Goal: Transaction & Acquisition: Purchase product/service

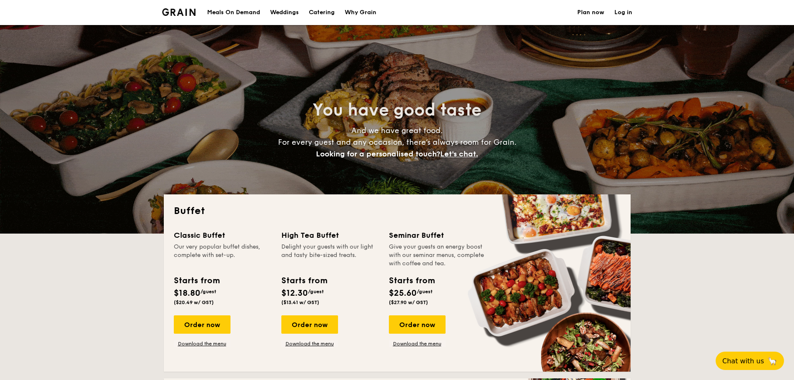
select select
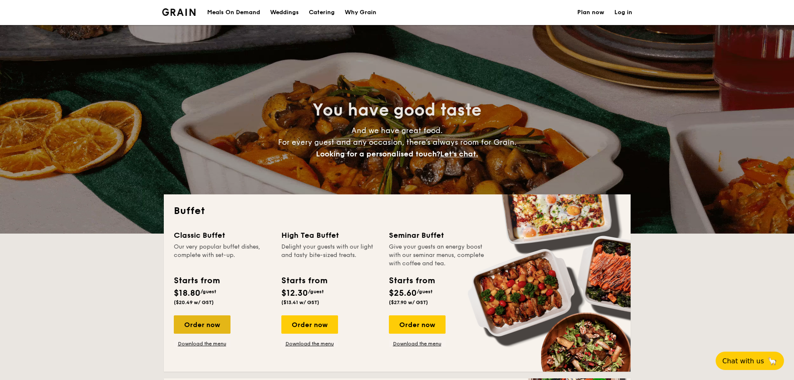
click at [213, 325] on div "Order now" at bounding box center [202, 324] width 57 height 18
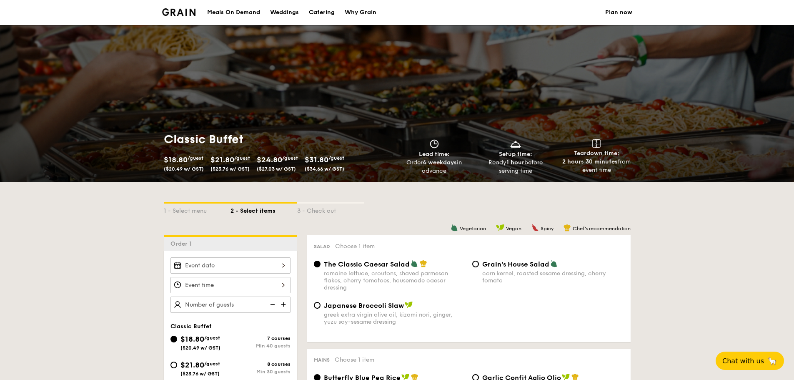
click at [245, 265] on input "Smoked Mesquite Whole Chicken brined in our in-house blend of herbs and spices,…" at bounding box center [230, 265] width 120 height 16
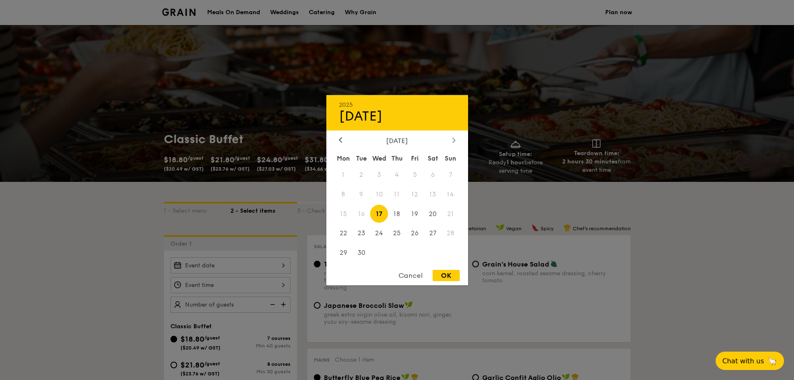
click at [455, 138] on icon at bounding box center [453, 139] width 3 height 5
click at [413, 212] on span "14" at bounding box center [415, 214] width 18 height 18
click at [438, 276] on div "OK" at bounding box center [446, 275] width 27 height 11
type input "[DATE]"
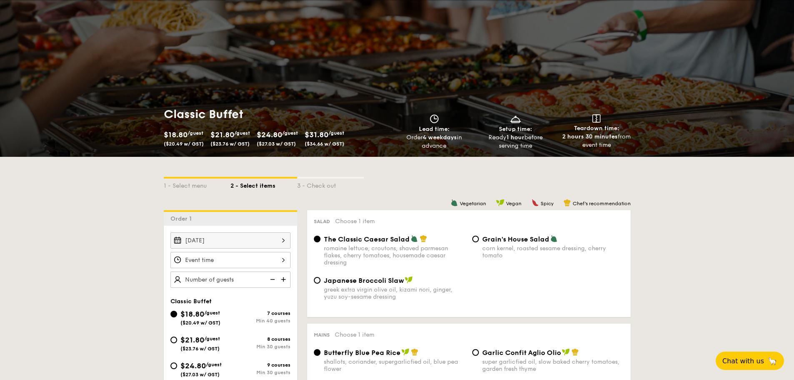
scroll to position [83, 0]
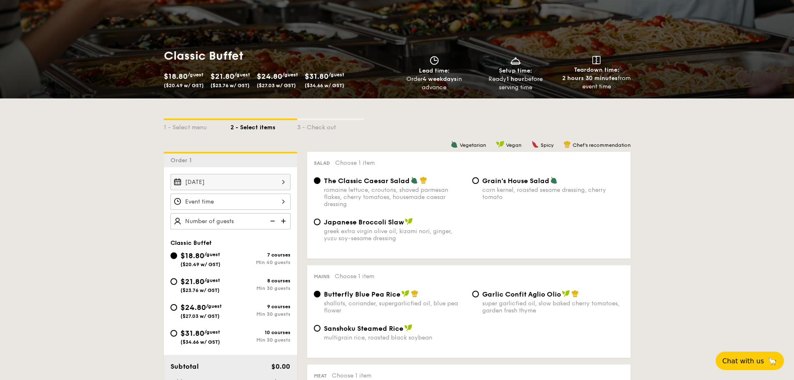
click at [283, 203] on input "Smoked Mesquite Whole Chicken brined in our in-house blend of herbs and spices,…" at bounding box center [230, 201] width 120 height 16
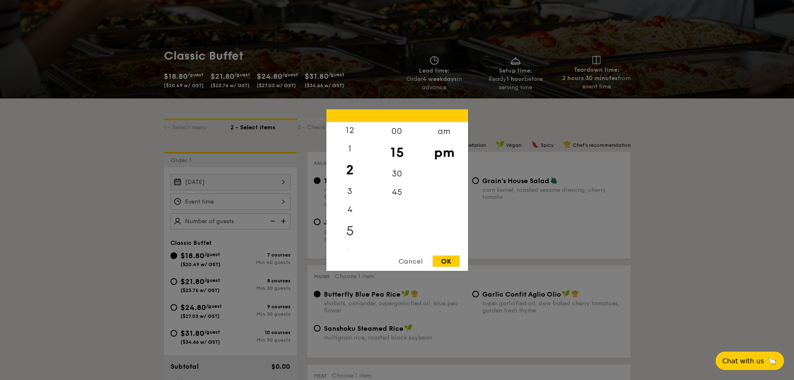
scroll to position [42, 0]
click at [352, 209] on div "6" at bounding box center [349, 208] width 47 height 24
click at [393, 130] on div "00" at bounding box center [396, 134] width 47 height 24
click at [446, 260] on div "OK" at bounding box center [446, 260] width 27 height 11
type input "6:00PM"
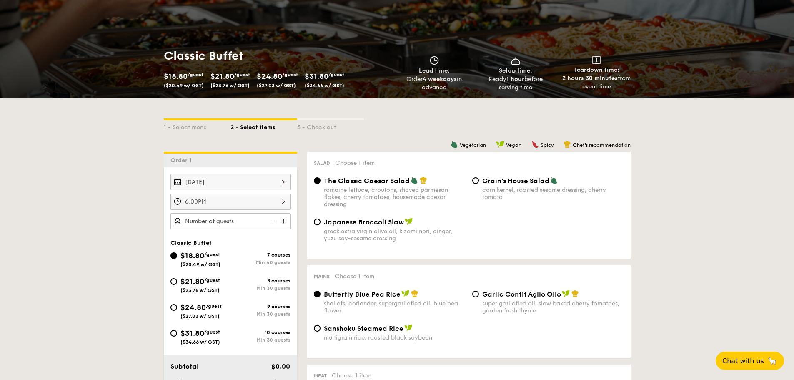
click at [230, 220] on input "text" at bounding box center [230, 221] width 120 height 16
type input "50 guests"
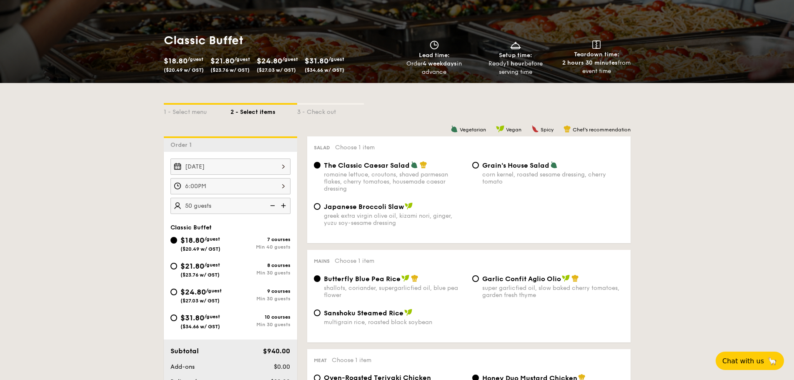
scroll to position [125, 0]
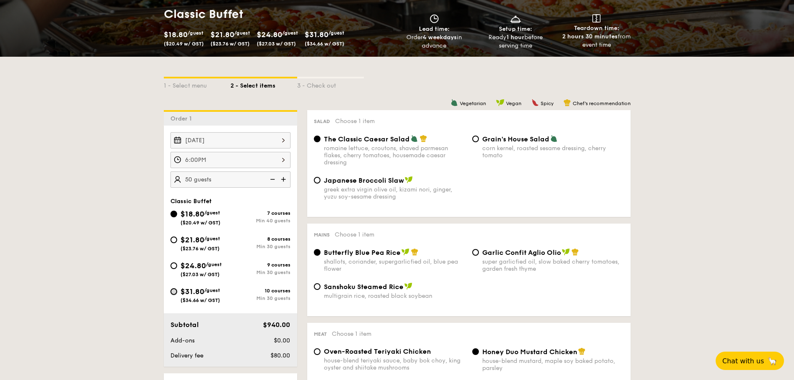
click at [175, 292] on input "$31.80 /guest ($34.66 w/ GST) 10 courses Min 30 guests" at bounding box center [173, 291] width 7 height 7
radio input "true"
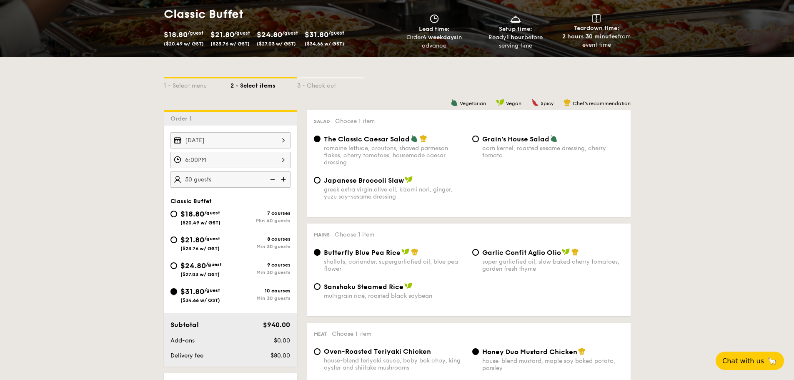
radio input "true"
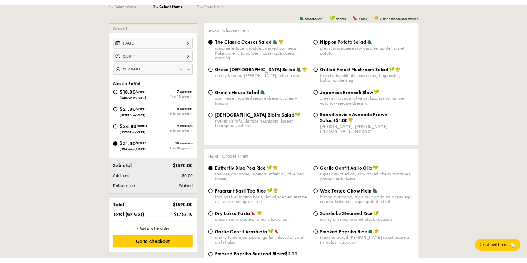
scroll to position [207, 0]
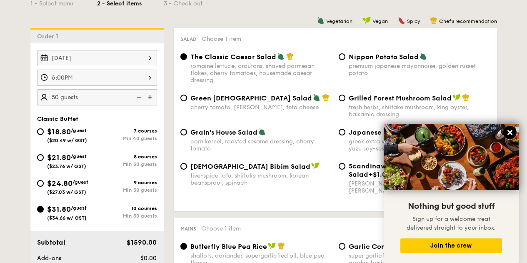
click at [510, 132] on icon at bounding box center [510, 132] width 5 height 5
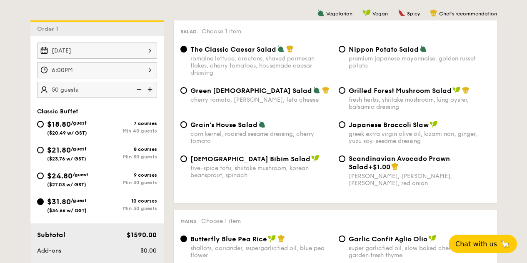
scroll to position [215, 0]
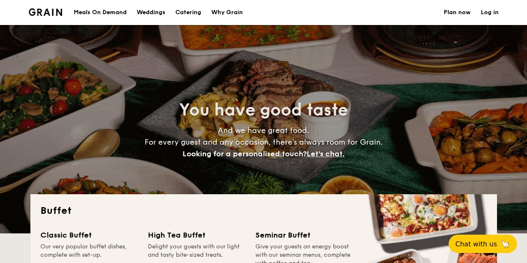
select select
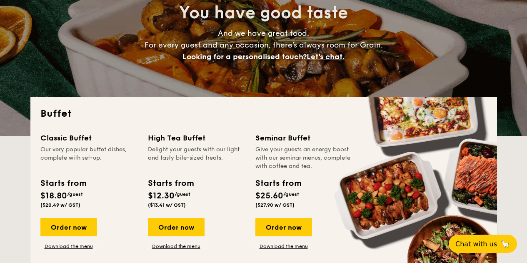
scroll to position [100, 0]
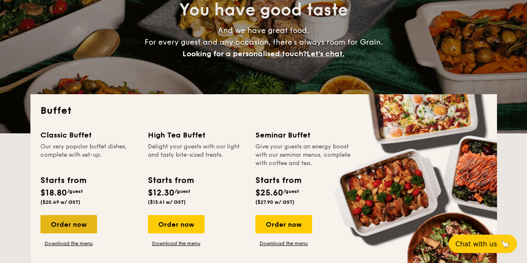
click at [66, 224] on div "Order now" at bounding box center [68, 224] width 57 height 18
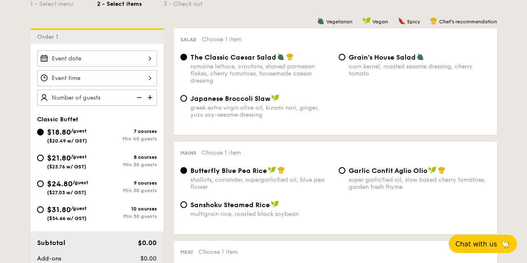
scroll to position [216, 0]
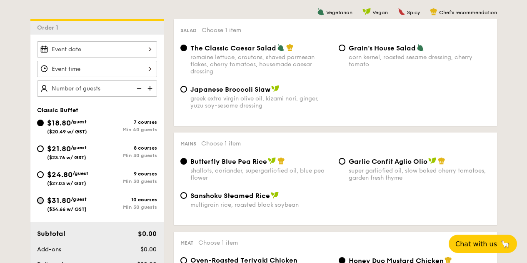
click at [42, 200] on input "$31.80 /guest ($34.66 w/ GST) 10 courses Min 30 guests" at bounding box center [40, 200] width 7 height 7
radio input "true"
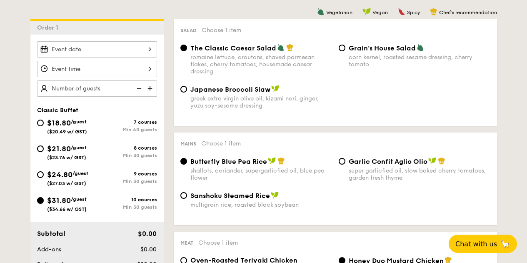
radio input "true"
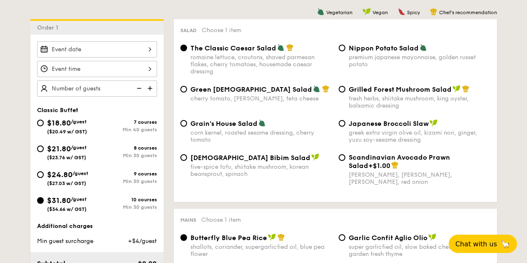
click at [106, 49] on input "Smoked Mesquite Whole Chicken brined in our in-house blend of herbs and spices,…" at bounding box center [97, 49] width 120 height 16
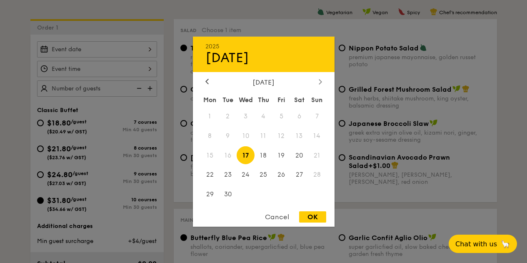
click at [319, 83] on icon at bounding box center [320, 81] width 3 height 5
click at [283, 154] on span "14" at bounding box center [282, 155] width 18 height 18
click at [314, 216] on div "OK" at bounding box center [312, 216] width 27 height 11
type input "[DATE]"
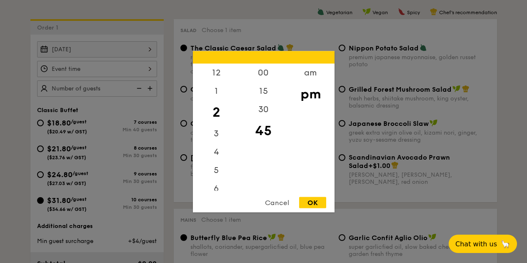
click at [137, 75] on input "Smoked Mesquite Whole Chicken brined in our in-house blend of herbs and spices,…" at bounding box center [97, 69] width 120 height 16
click at [214, 188] on div "6" at bounding box center [216, 191] width 47 height 24
click at [264, 69] on div "00" at bounding box center [263, 75] width 47 height 24
click at [314, 206] on div "OK" at bounding box center [312, 202] width 27 height 11
type input "6:00PM"
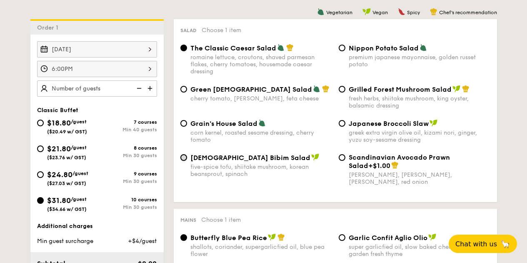
click at [183, 157] on input "Korean Bibim Salad five-spice tofu, shiitake mushroom, korean beansprout, spina…" at bounding box center [183, 157] width 7 height 7
radio input "true"
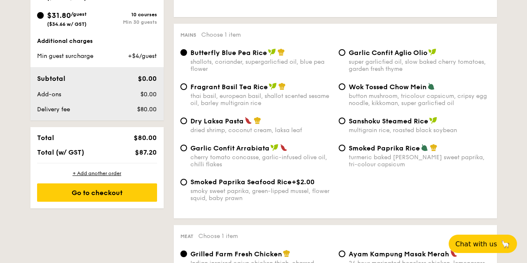
scroll to position [414, 0]
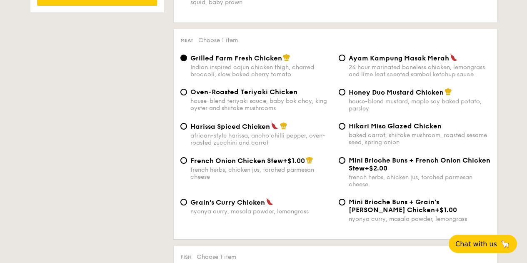
scroll to position [596, 0]
click at [341, 57] on input "Ayam Kampung Masak Merah 24 hour marinated boneless chicken, lemongrass and lim…" at bounding box center [342, 58] width 7 height 7
radio input "true"
click at [182, 160] on input "French Onion Chicken Stew +$1.00 french herbs, chicken jus, torched parmesan ch…" at bounding box center [183, 161] width 7 height 7
radio input "true"
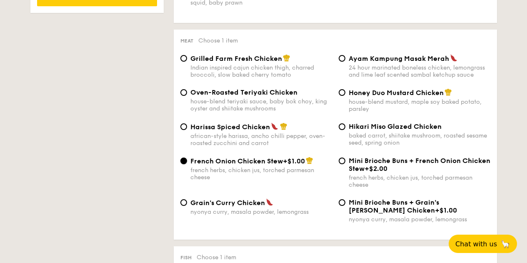
scroll to position [620, 0]
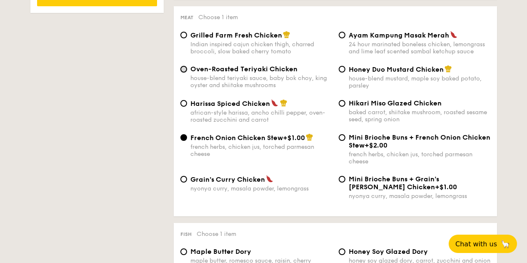
click at [184, 69] on input "Oven-Roasted Teriyaki Chicken house-blend teriyaki sauce, baby bok choy, king o…" at bounding box center [183, 69] width 7 height 7
radio input "true"
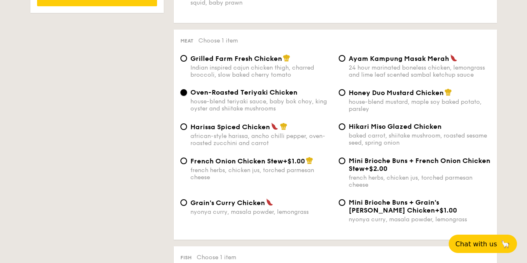
scroll to position [596, 0]
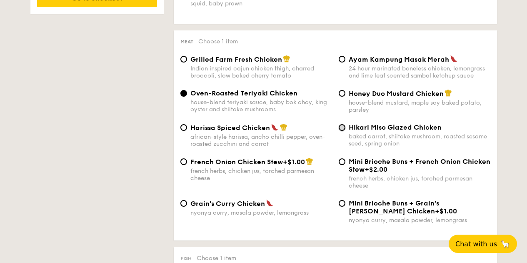
click at [342, 128] on input "Hikari Miso Glazed Chicken baked carrot, shiitake mushroom, roasted sesame seed…" at bounding box center [342, 127] width 7 height 7
radio input "true"
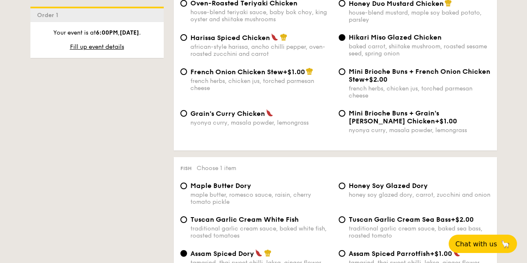
scroll to position [729, 0]
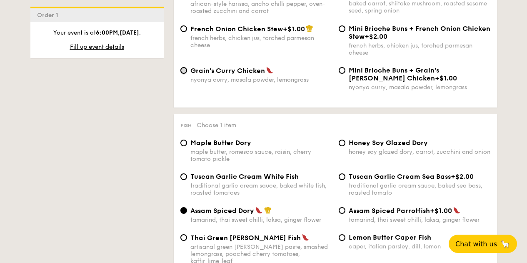
click at [185, 70] on input "Grain's Curry Chicken nyonya curry, masala powder, lemongrass" at bounding box center [183, 70] width 7 height 7
radio input "true"
drag, startPoint x: 168, startPoint y: 104, endPoint x: 168, endPoint y: 99, distance: 5.4
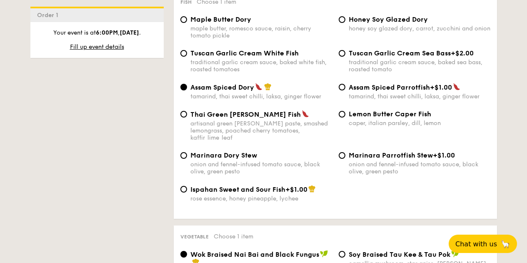
scroll to position [844, 0]
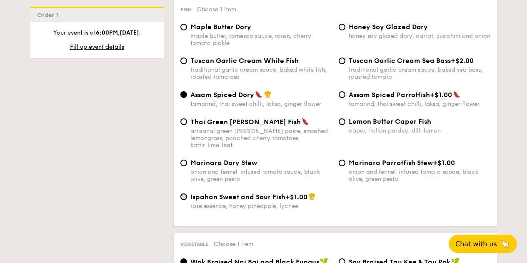
click at [184, 193] on input "Ispahan Sweet and Sour Fish +$1.00 rose essence, honey pineapple, lychee" at bounding box center [183, 196] width 7 height 7
radio input "true"
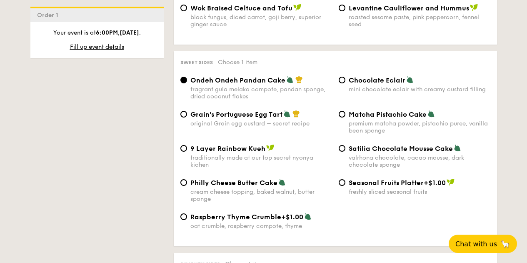
scroll to position [1226, 0]
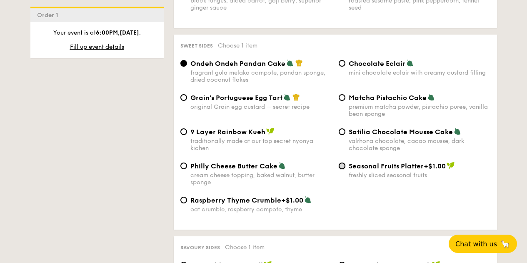
click at [345, 163] on input "Seasonal Fruits Platter +$1.00 freshly sliced seasonal fruits" at bounding box center [342, 166] width 7 height 7
radio input "true"
click at [358, 182] on div "Philly Cheese Butter Cake cream cheese topping, baked walnut, butter sponge Sea…" at bounding box center [335, 179] width 317 height 34
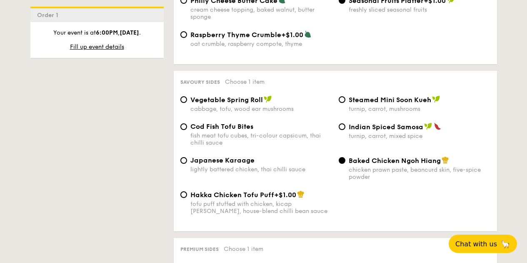
scroll to position [1408, 0]
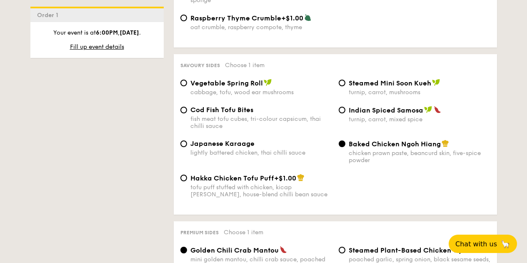
drag, startPoint x: 358, startPoint y: 183, endPoint x: 318, endPoint y: 170, distance: 42.2
click at [318, 174] on div "Hakka Chicken Tofu Puff +$1.00 tofu puff stuffed with chicken, kicap manis, hou…" at bounding box center [335, 191] width 317 height 34
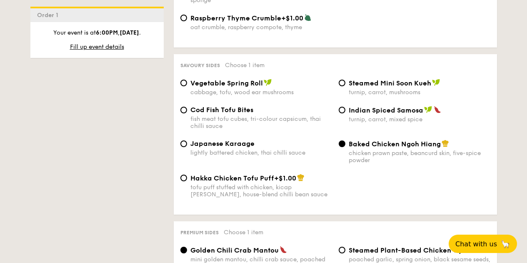
click at [342, 79] on div "Steamed Mini Soon Kueh turnip, carrot, mushrooms" at bounding box center [415, 87] width 158 height 17
click at [342, 80] on input "Steamed Mini Soon Kueh turnip, carrot, mushrooms" at bounding box center [342, 83] width 7 height 7
radio input "true"
click at [496, 106] on div "Savoury sides Choose 1 item Vegetable Spring Roll cabbage, tofu, wood ear mushr…" at bounding box center [335, 134] width 323 height 160
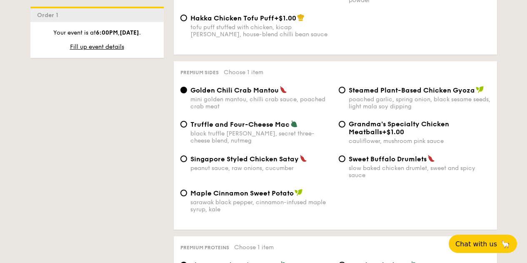
scroll to position [1574, 0]
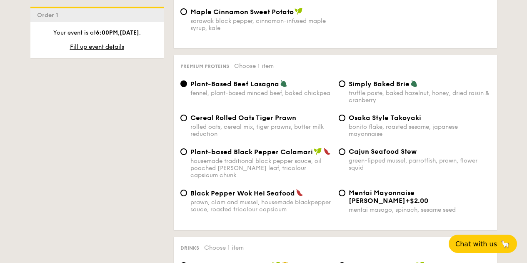
scroll to position [1756, 0]
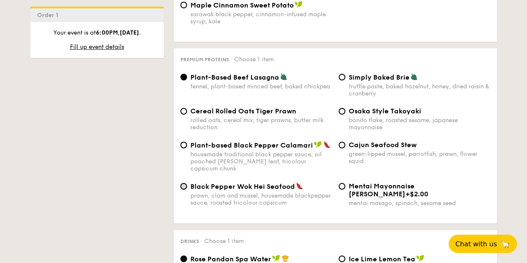
click at [183, 183] on input "Black Pepper Wok Hei Seafood prawn, clam and mussel, housemade blackpepper sauc…" at bounding box center [183, 186] width 7 height 7
radio input "true"
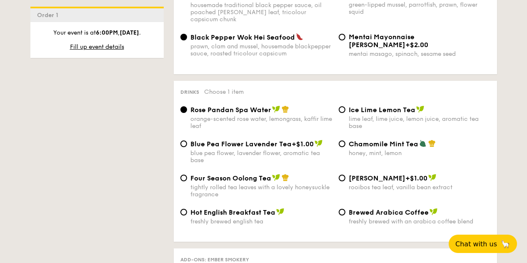
scroll to position [1922, 0]
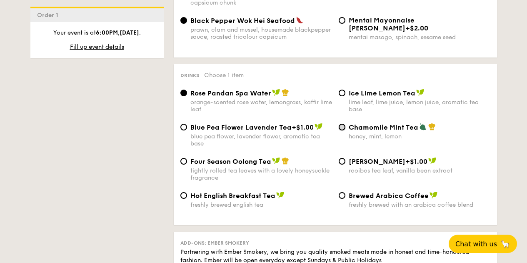
click at [339, 124] on input "Chamomile Mint Tea honey, mint, lemon" at bounding box center [342, 127] width 7 height 7
radio input "true"
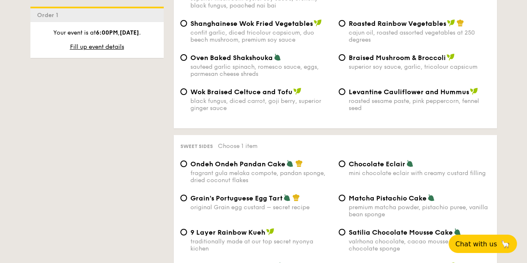
scroll to position [1110, 0]
